Goal: Information Seeking & Learning: Learn about a topic

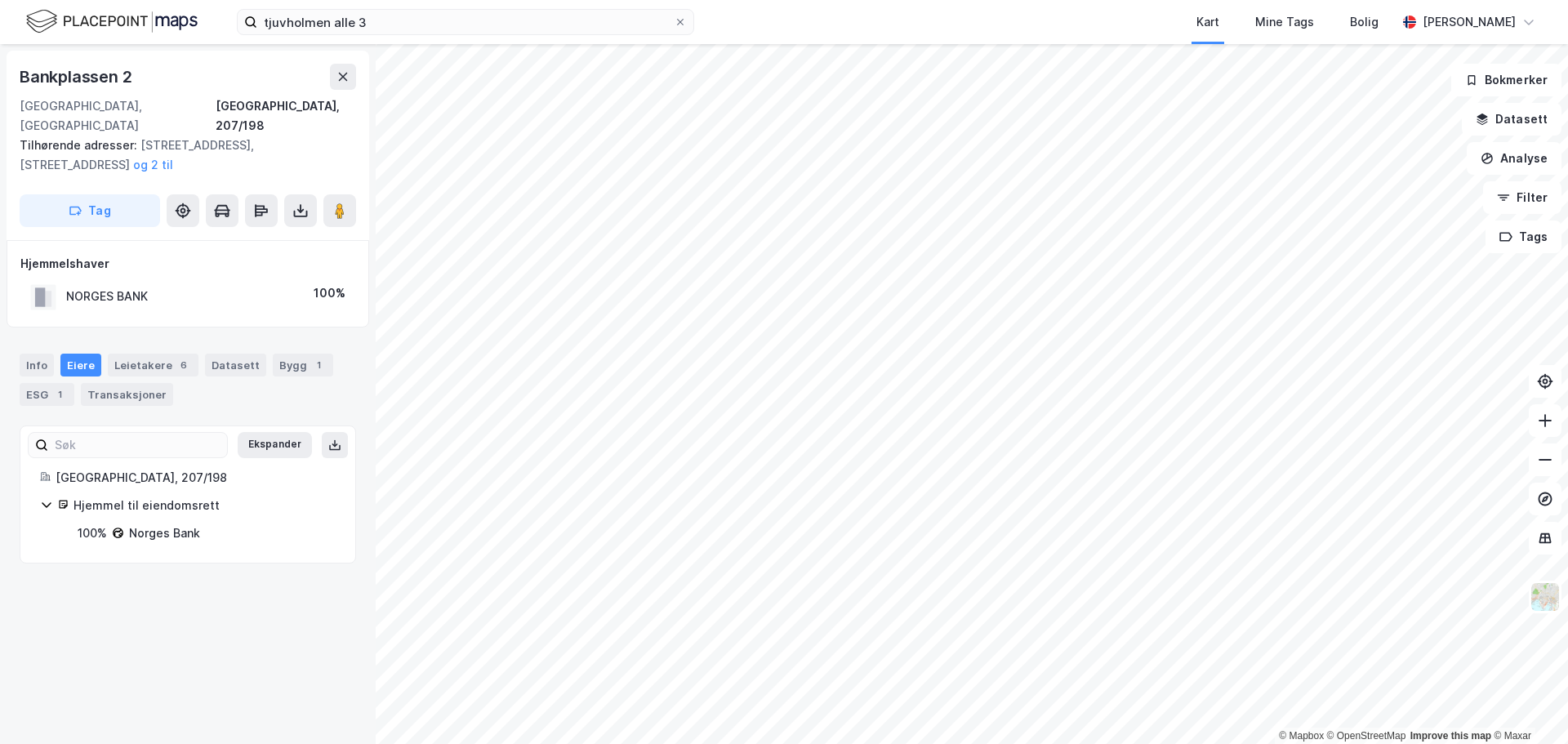
click at [250, 636] on div "[STREET_ADDRESS], 207/198 Tilhørende adresser: [STREET_ADDRESS][GEOGRAPHIC_DATA…" at bounding box center [187, 394] width 375 height 700
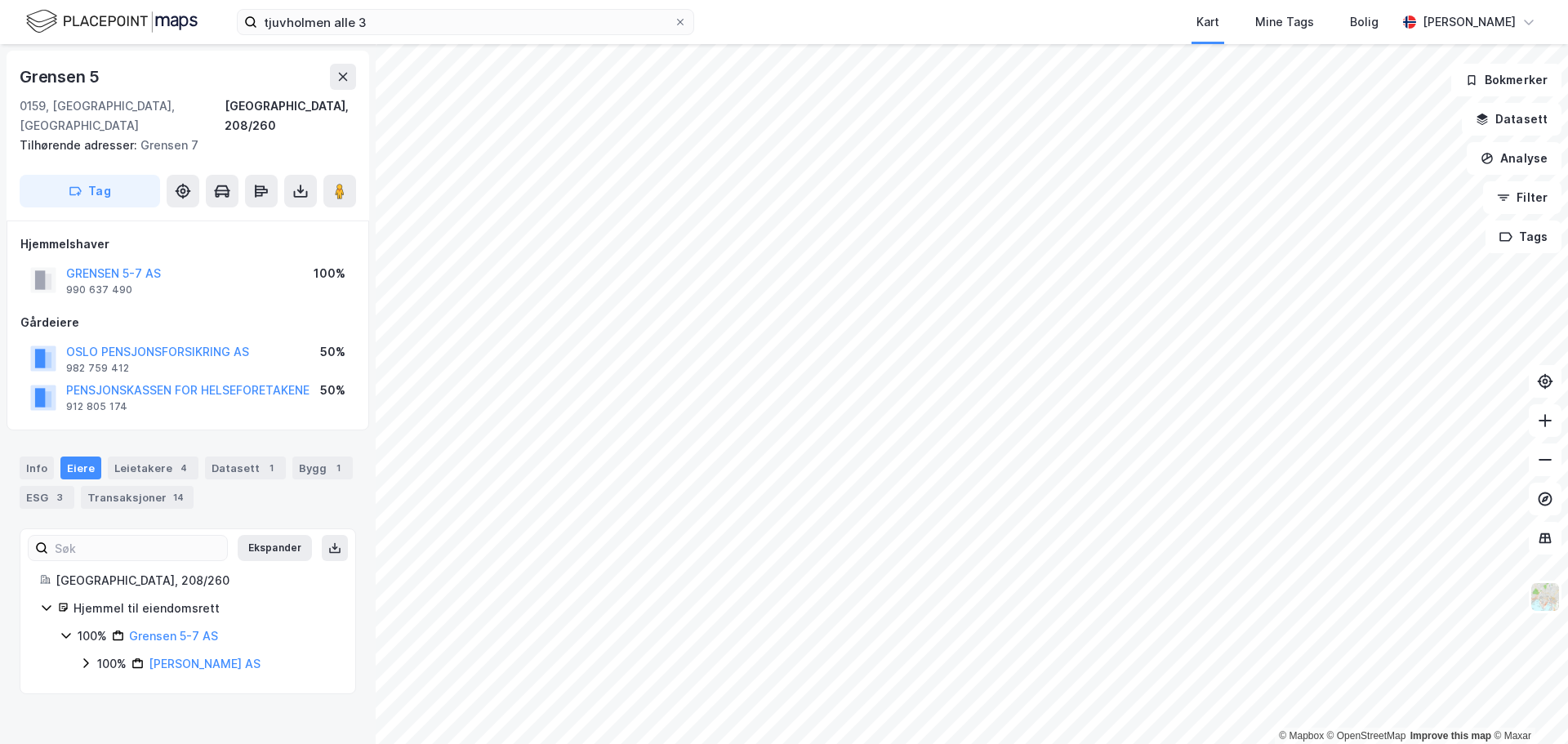
click at [178, 687] on div "Grensen 5 [GEOGRAPHIC_DATA], 208/260 Tilhørende adresser: Grensen 7 Tag Hjemmel…" at bounding box center [187, 394] width 375 height 700
